Goal: Transaction & Acquisition: Purchase product/service

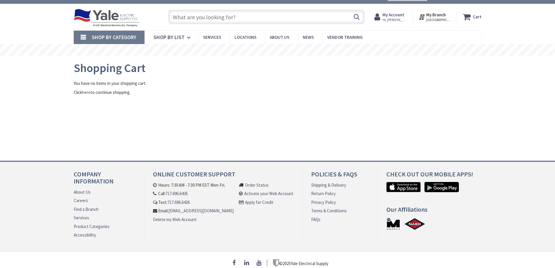
click at [204, 16] on input "text" at bounding box center [266, 17] width 196 height 15
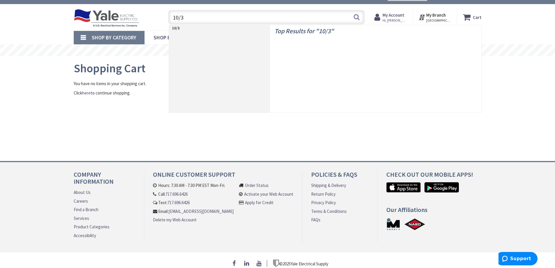
type input "10/32"
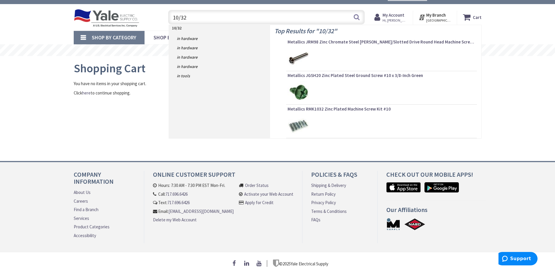
type input "[GEOGRAPHIC_DATA], [GEOGRAPHIC_DATA]"
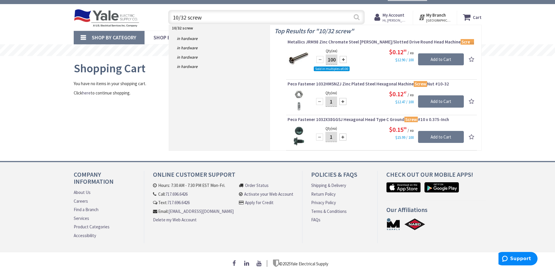
type input "10/32 screw"
click at [356, 17] on button "Search" at bounding box center [357, 16] width 8 height 13
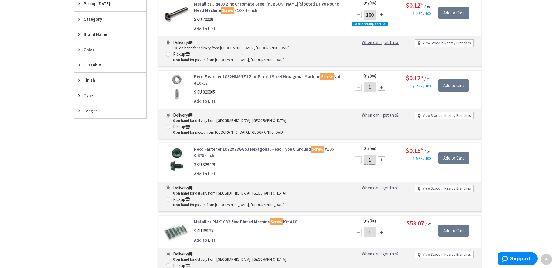
scroll to position [175, 0]
click at [236, 218] on link "Metallics RMK1032 Zinc Plated Machine Screw Kit #10" at bounding box center [268, 221] width 148 height 6
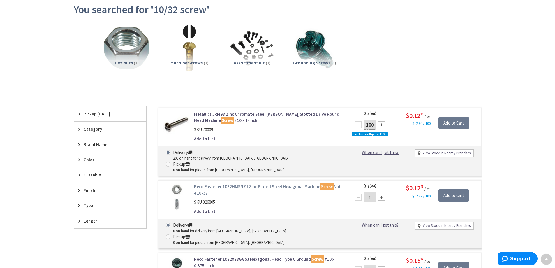
scroll to position [65, 0]
click at [227, 183] on link "Peco Fastener 1032HMSNZJ Zinc Plated Steel Hexagonal Machine Screw Nut #10-32" at bounding box center [268, 189] width 148 height 13
